Goal: Answer question/provide support: Share knowledge or assist other users

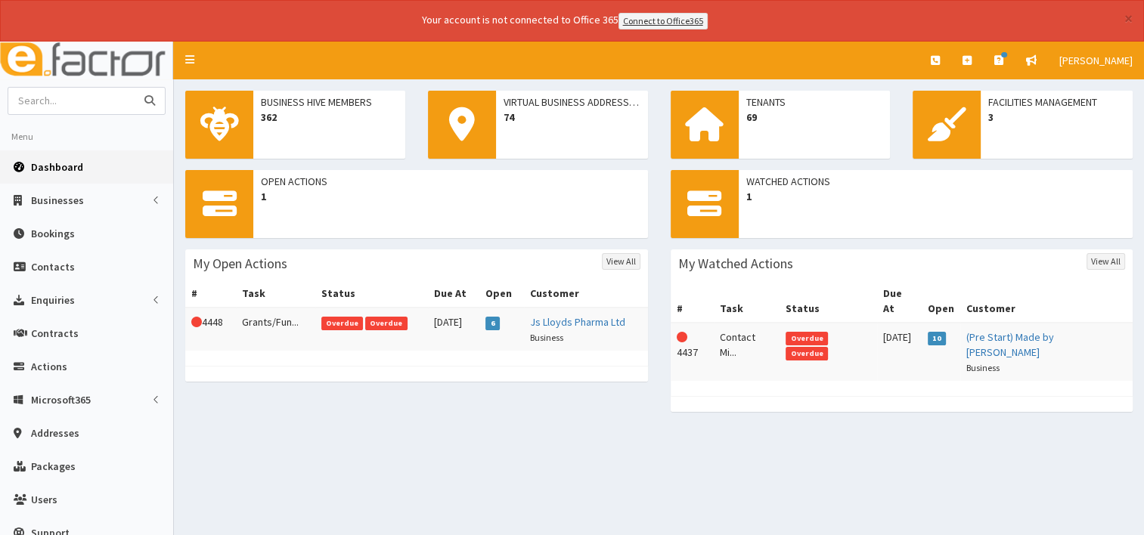
click at [38, 101] on input "text" at bounding box center [71, 101] width 127 height 26
click at [147, 102] on icon "submit" at bounding box center [149, 100] width 11 height 11
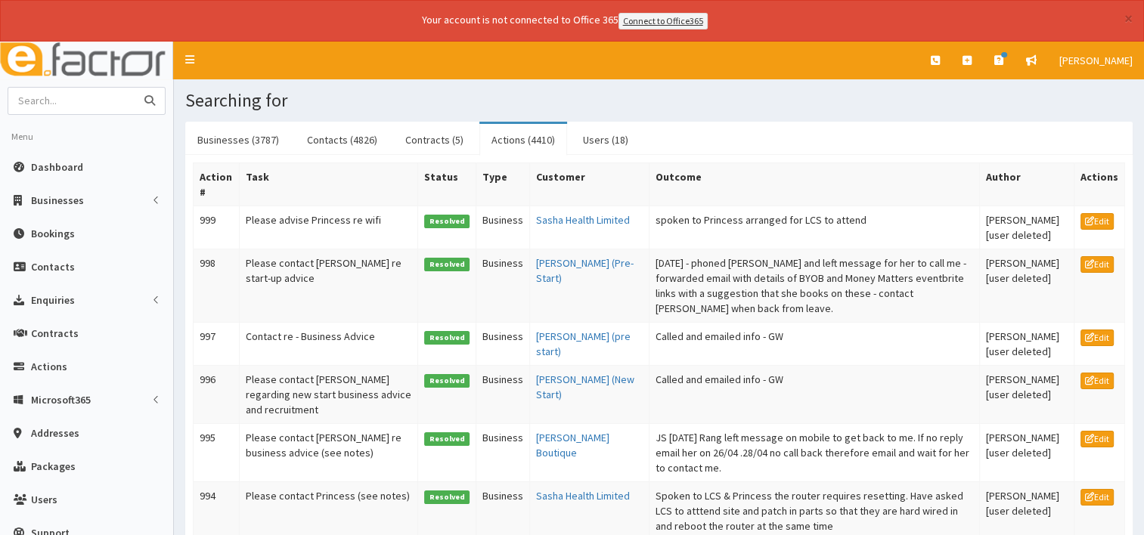
click at [51, 107] on input "text" at bounding box center [71, 101] width 127 height 26
type input "sharman"
click at [135, 88] on button "submit" at bounding box center [150, 101] width 30 height 26
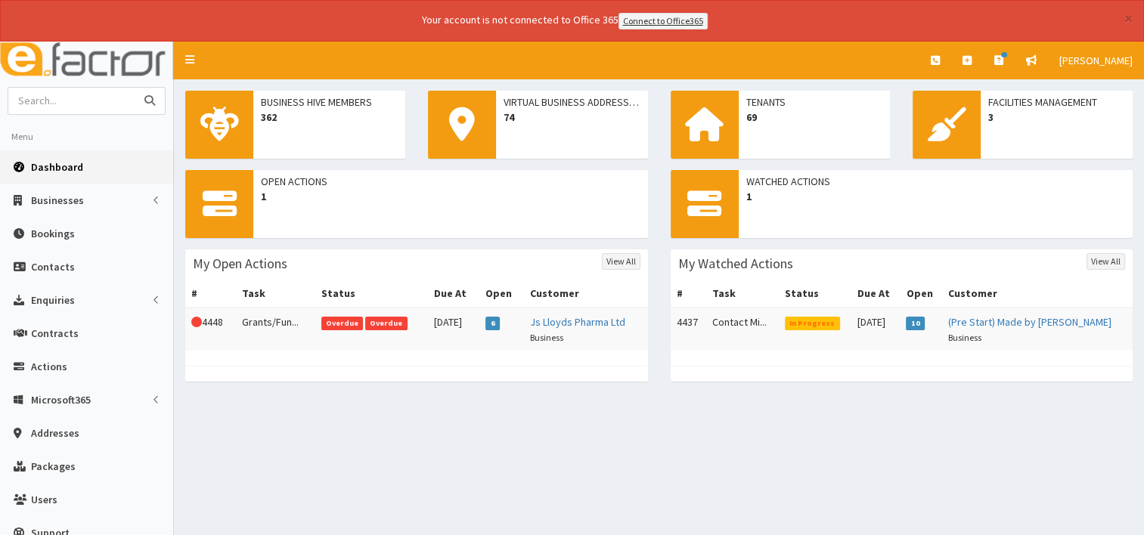
click at [52, 103] on input "text" at bounding box center [71, 101] width 127 height 26
type input "footprint"
click at [135, 88] on button "submit" at bounding box center [150, 101] width 30 height 26
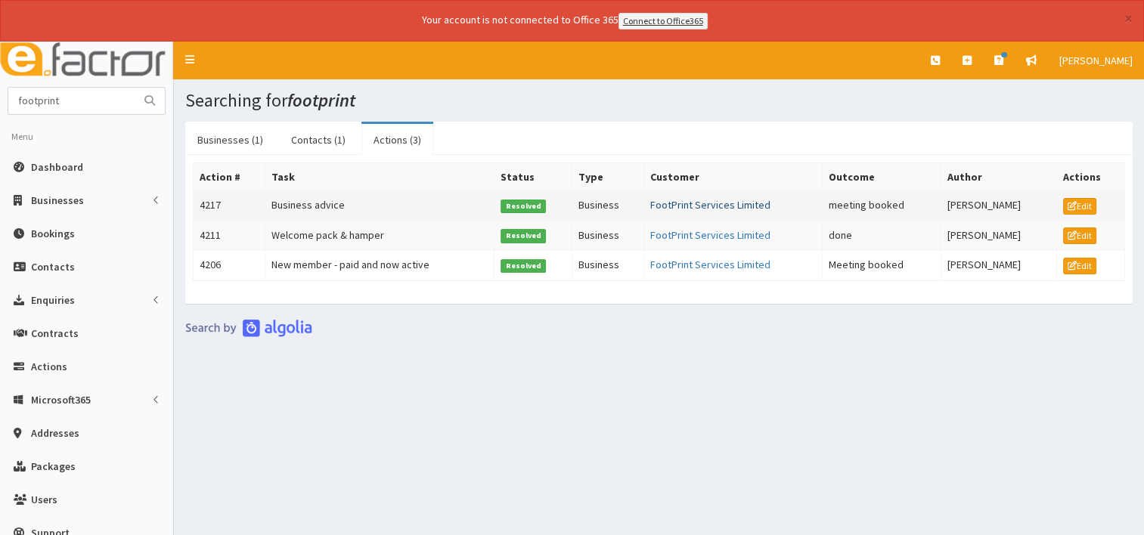
click at [655, 199] on link "FootPrint Services Limited" at bounding box center [710, 205] width 120 height 14
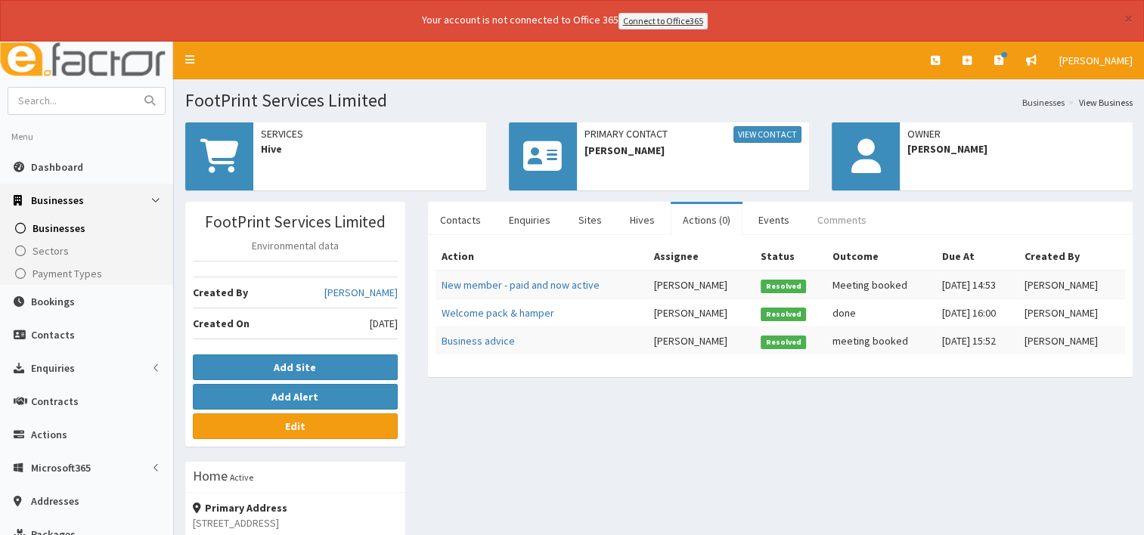
click at [816, 221] on link "Comments" at bounding box center [841, 220] width 73 height 32
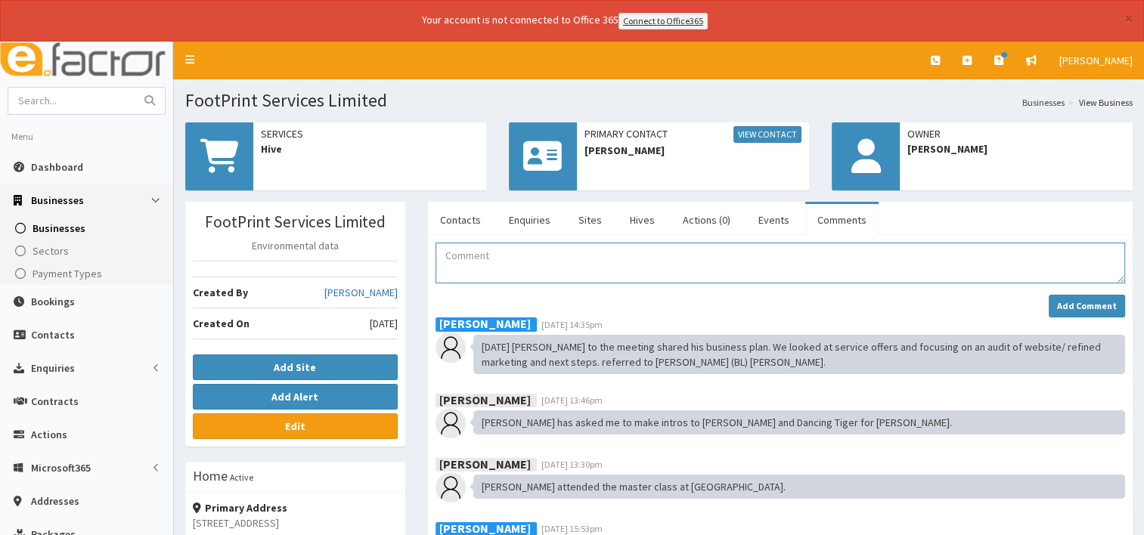
click at [466, 253] on textarea "Comment" at bounding box center [779, 263] width 689 height 41
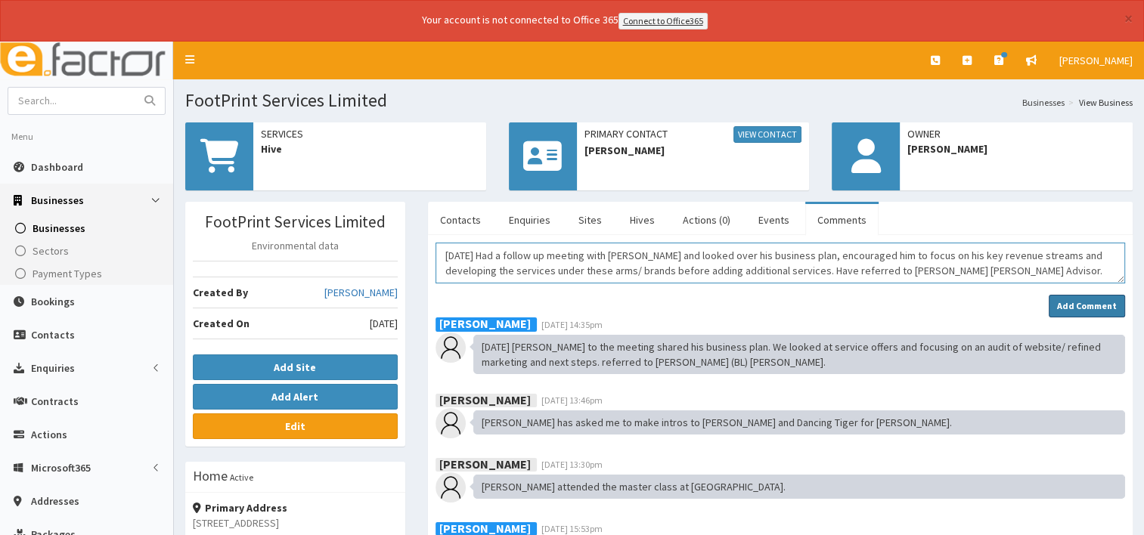
type textarea "[DATE] Had a follow up meeting with [PERSON_NAME] and looked over his business …"
click at [1080, 302] on strong "Add Comment" at bounding box center [1087, 305] width 60 height 11
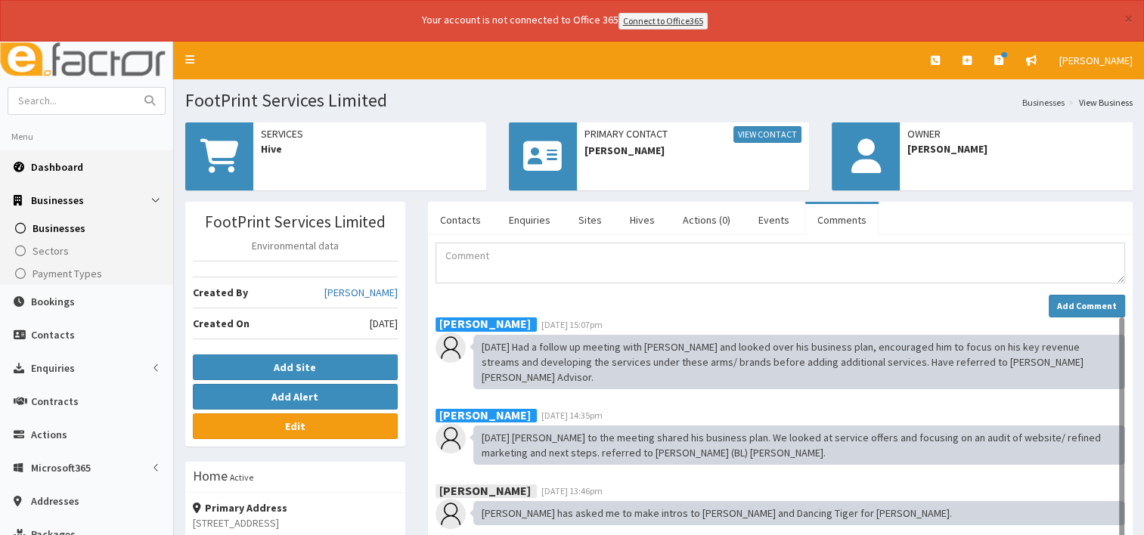
click at [51, 163] on span "Dashboard" at bounding box center [57, 167] width 52 height 14
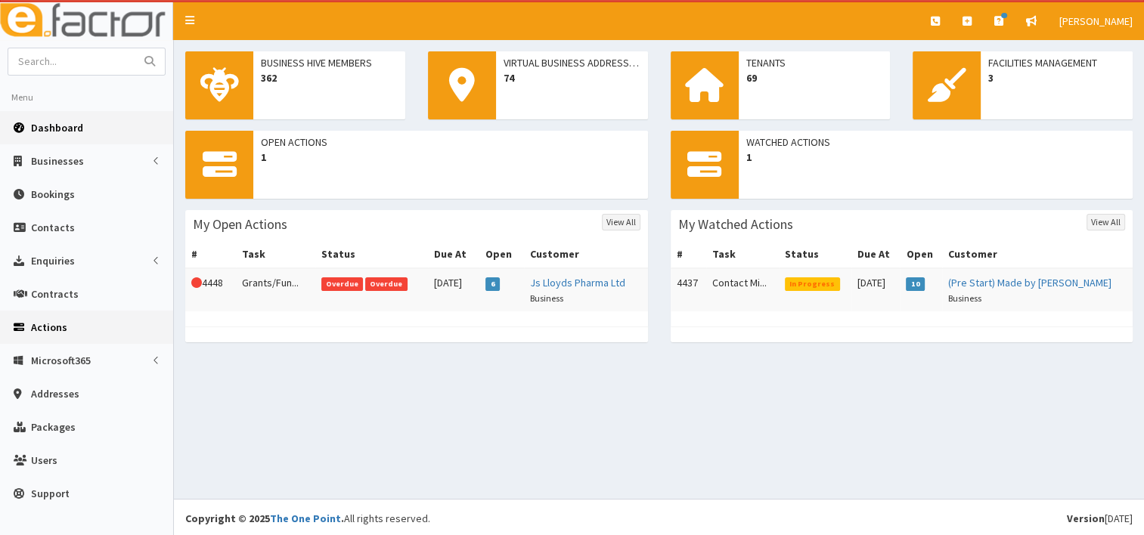
scroll to position [40, 0]
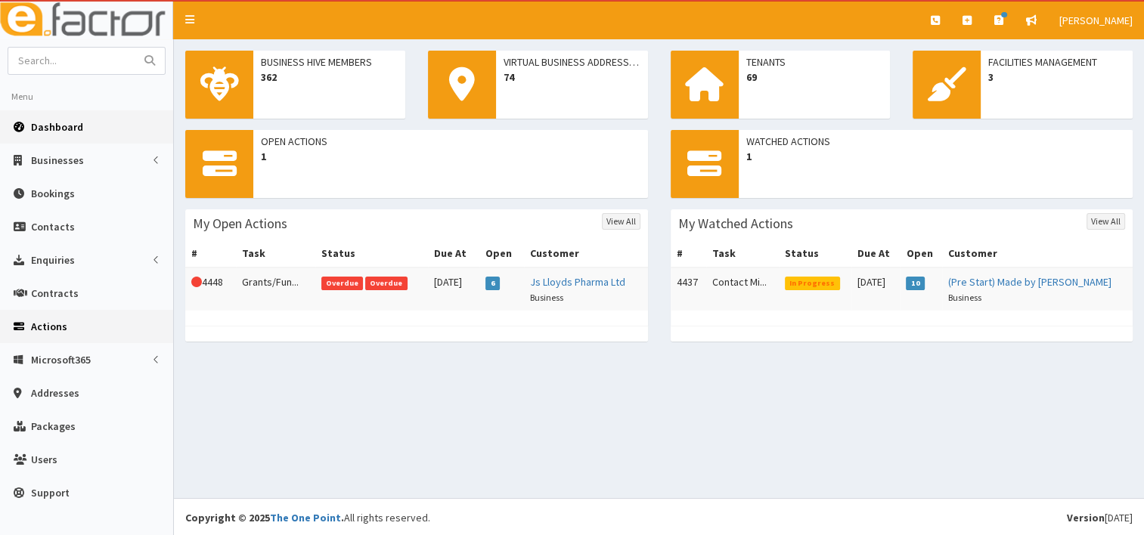
click at [70, 330] on link "Actions" at bounding box center [86, 326] width 173 height 33
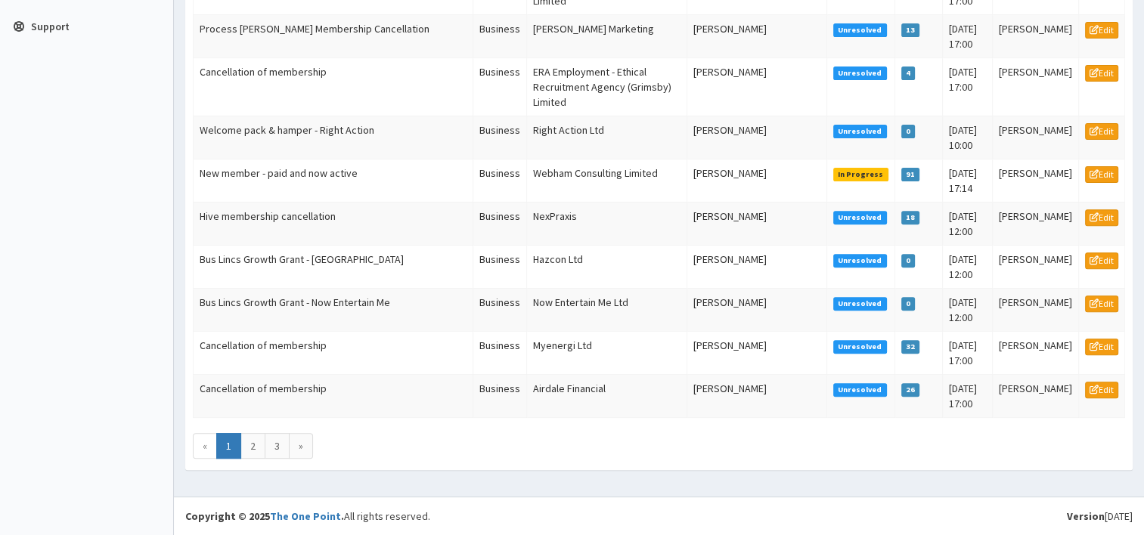
scroll to position [714, 0]
click at [277, 448] on link "3" at bounding box center [277, 446] width 25 height 26
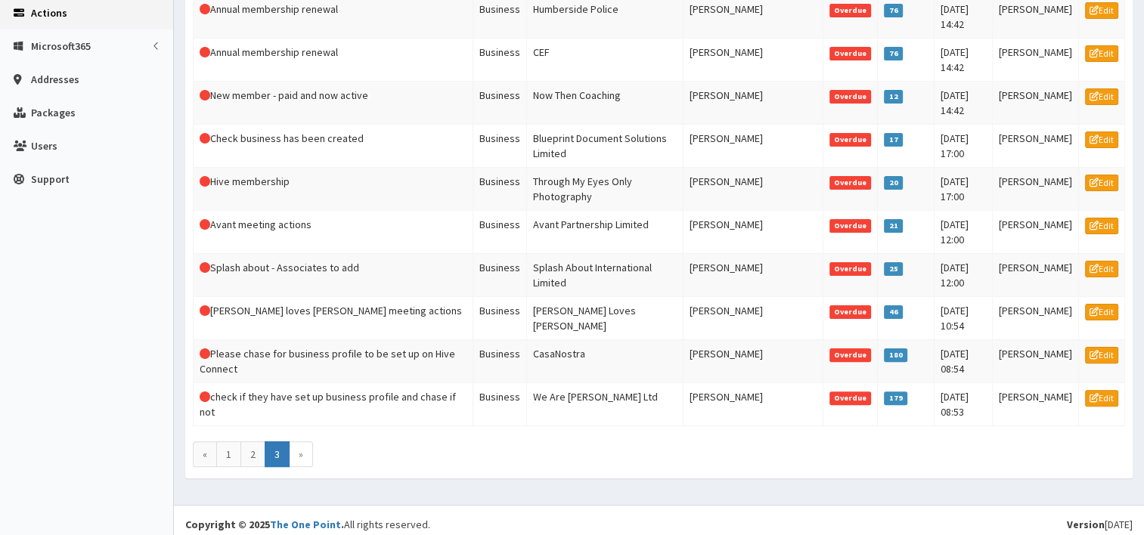
scroll to position [358, 0]
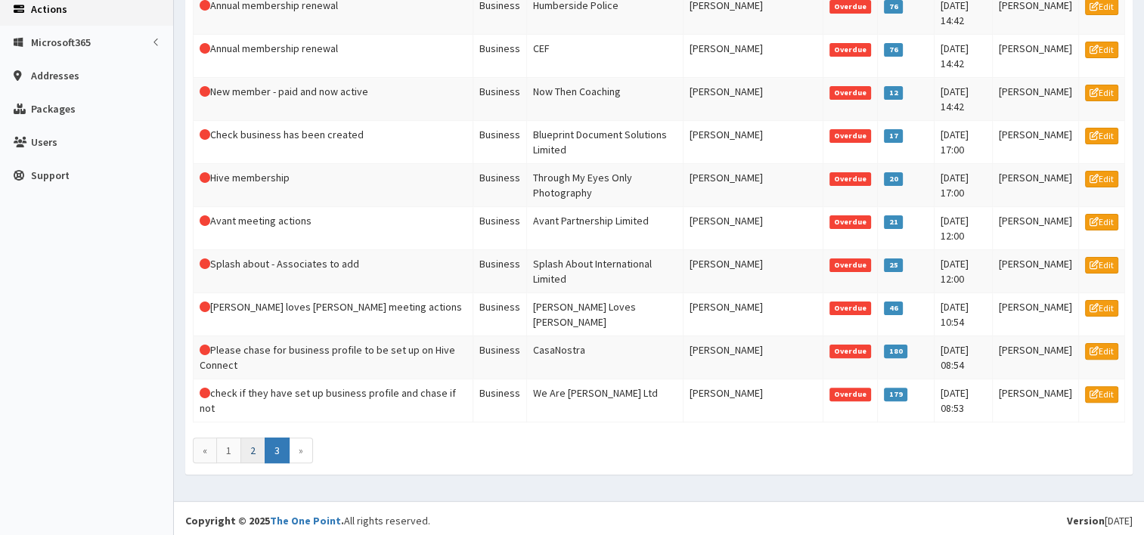
click at [252, 448] on link "2" at bounding box center [252, 451] width 25 height 26
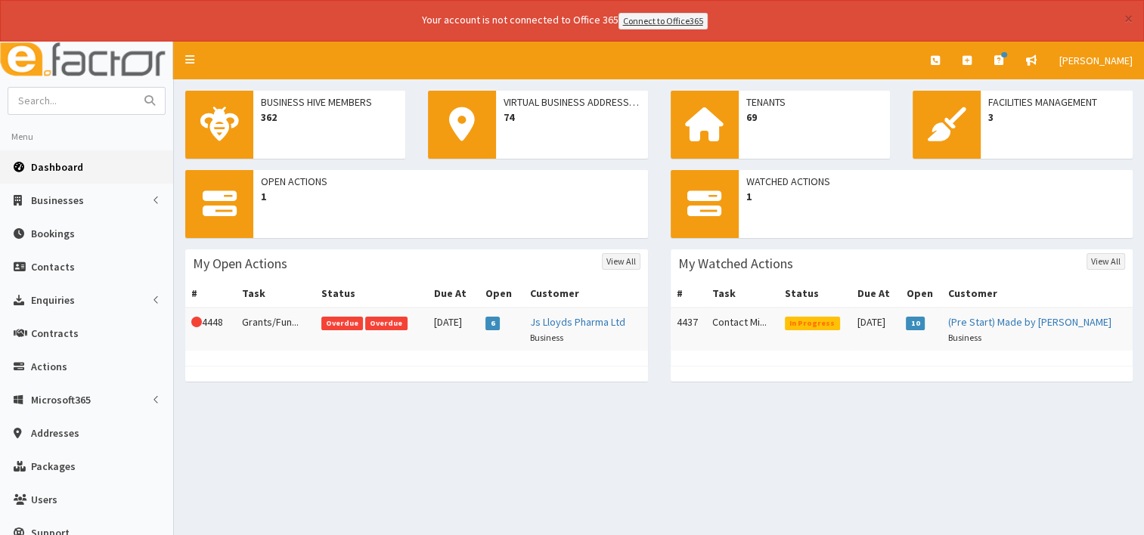
click at [51, 170] on span "Dashboard" at bounding box center [57, 167] width 52 height 14
